Goal: Task Accomplishment & Management: Manage account settings

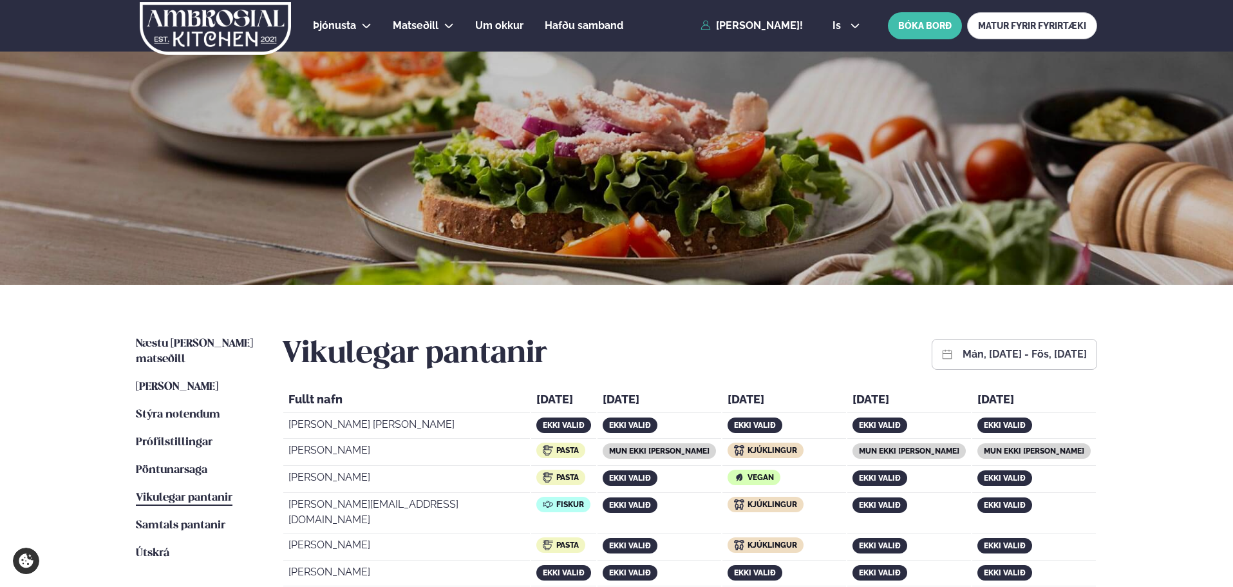
scroll to position [322, 0]
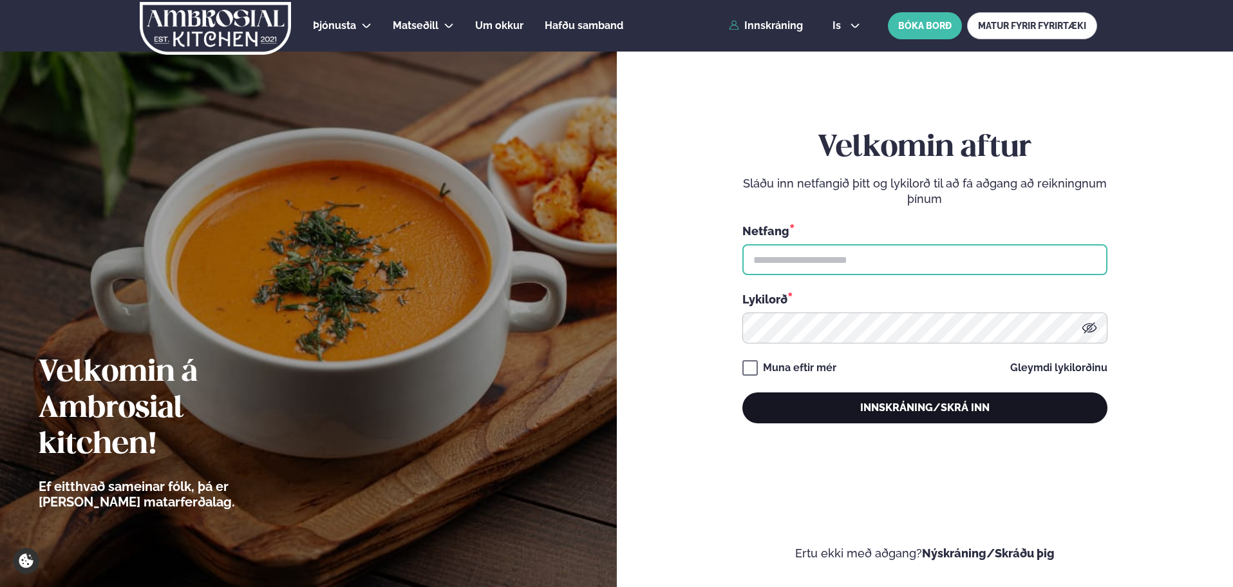
type input "**********"
click at [922, 410] on button "Innskráning/Skrá inn" at bounding box center [925, 407] width 365 height 31
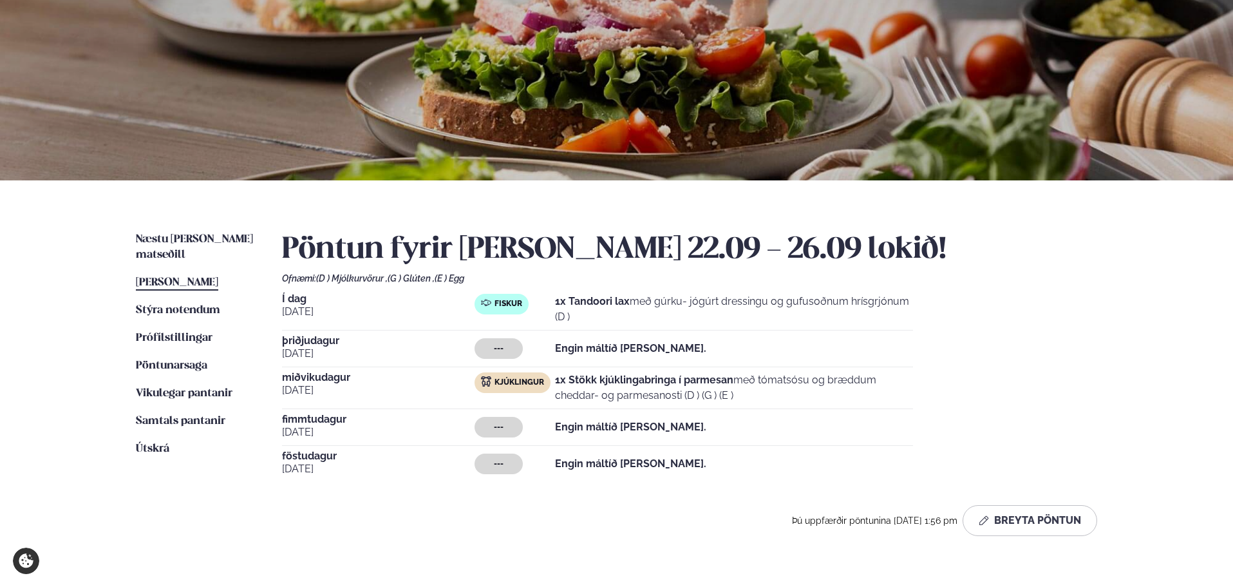
scroll to position [129, 0]
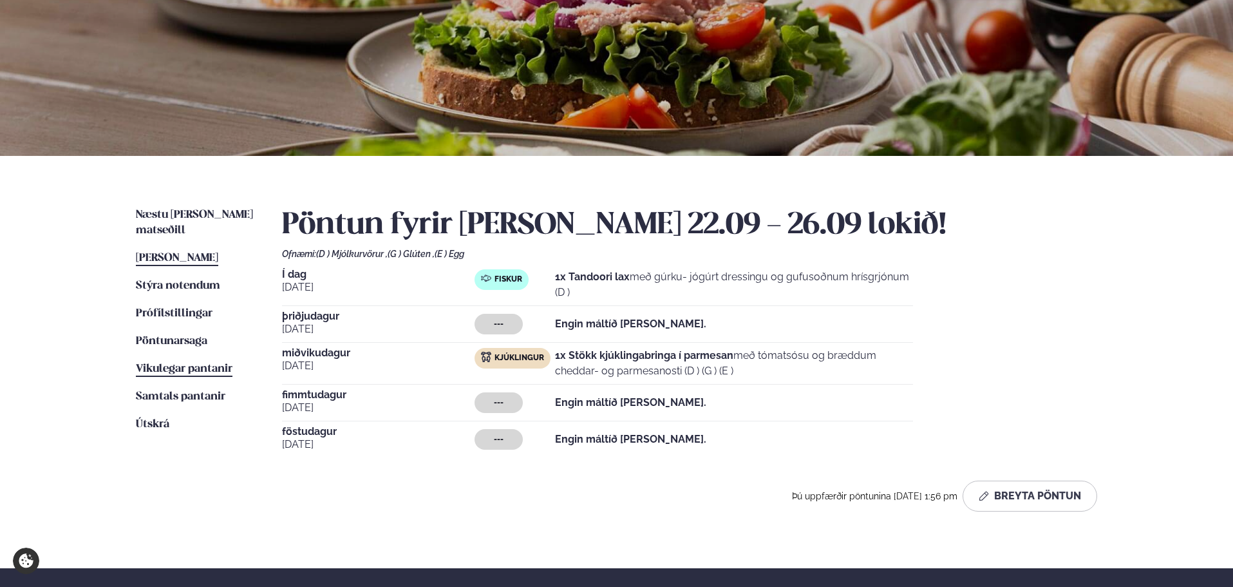
click at [172, 363] on span "Vikulegar pantanir" at bounding box center [184, 368] width 97 height 11
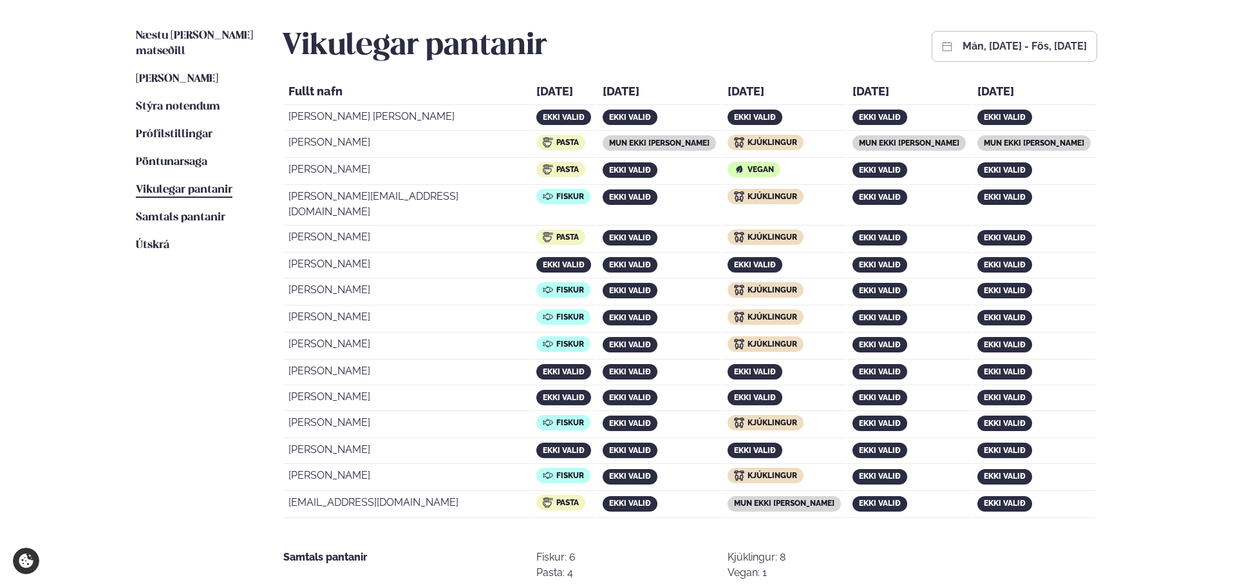
scroll to position [322, 0]
